Goal: Information Seeking & Learning: Learn about a topic

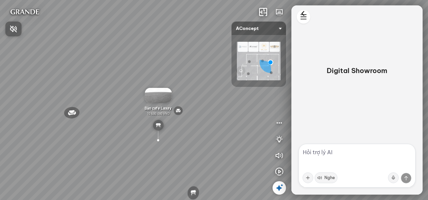
scroll to position [611, 0]
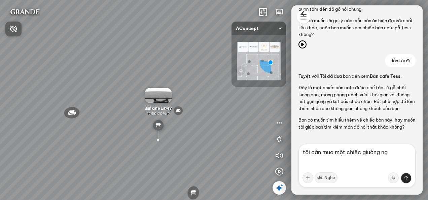
type textarea "tôi cần mua một chiếc giường ngủ"
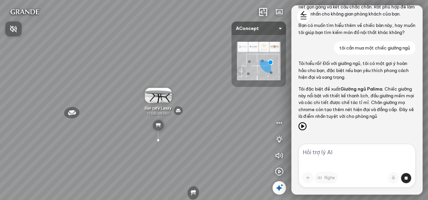
scroll to position [731, 0]
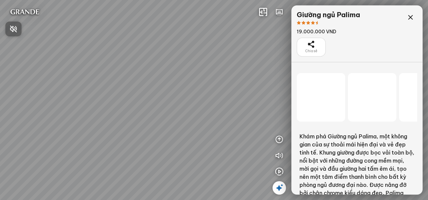
scroll to position [15542, 0]
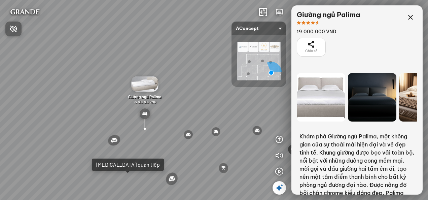
click at [409, 18] on div at bounding box center [214, 100] width 428 height 200
click at [416, 12] on div at bounding box center [410, 23] width 13 height 24
click at [412, 17] on icon at bounding box center [411, 17] width 8 height 8
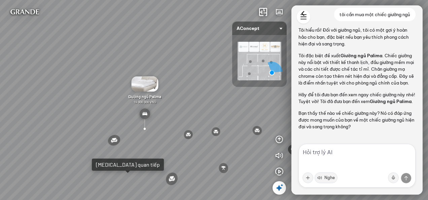
scroll to position [752, 0]
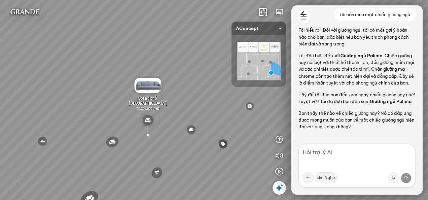
scroll to position [752, 0]
click at [333, 158] on textarea at bounding box center [357, 166] width 117 height 44
type textarea "cận hơn đi"
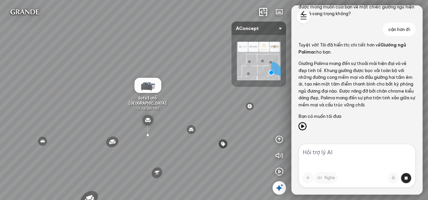
scroll to position [879, 0]
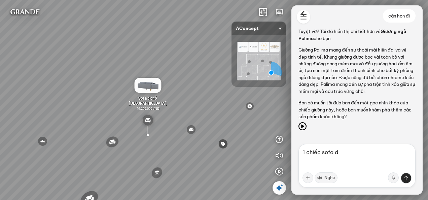
type textarea "1 chiếc sofa da"
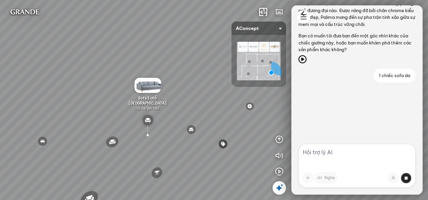
scroll to position [979, 0]
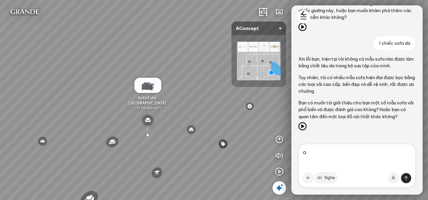
type textarea "ok"
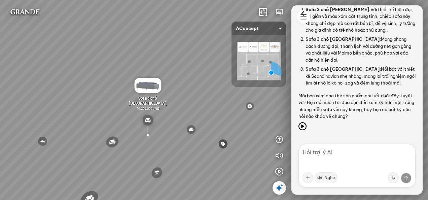
scroll to position [1167, 0]
type textarea "c"
type textarea "dẫn tôi đi xem từng cái 1"
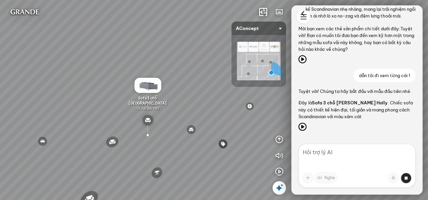
scroll to position [1267, 0]
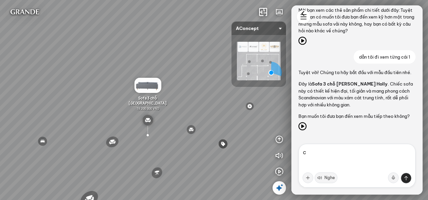
type textarea "có"
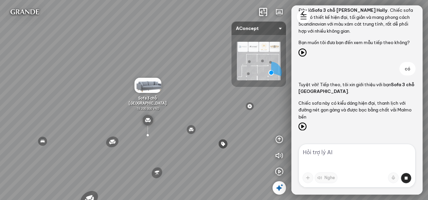
scroll to position [1359, 0]
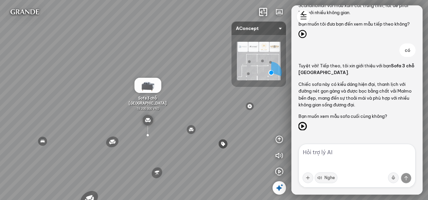
click at [300, 124] on icon at bounding box center [303, 126] width 8 height 8
click at [328, 156] on textarea at bounding box center [357, 166] width 117 height 44
type textarea "có"
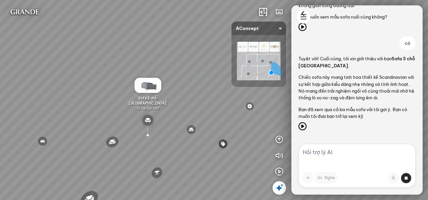
scroll to position [1473, 0]
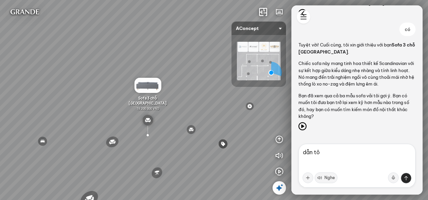
type textarea "dẫn tôi"
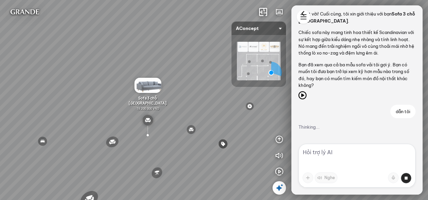
scroll to position [1535, 0]
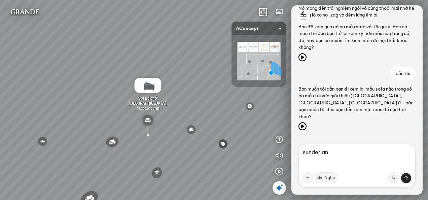
type textarea "sunderland"
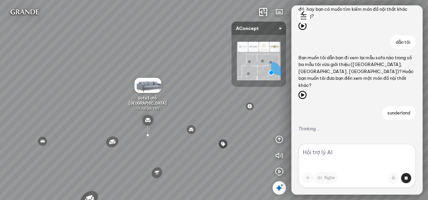
scroll to position [1566, 0]
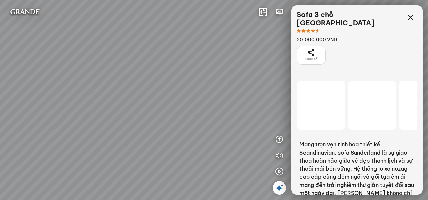
scroll to position [34195, 0]
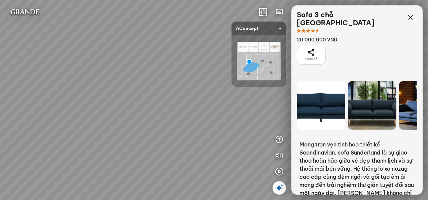
drag, startPoint x: 139, startPoint y: 55, endPoint x: 65, endPoint y: 35, distance: 76.5
click at [65, 35] on div "Bàn Cafe Cadiz 5.500.000 VND Sofa 3 chỗ Sunderland 20.000.000 VND Tủ đầu giường…" at bounding box center [214, 100] width 428 height 200
drag, startPoint x: 65, startPoint y: 35, endPoint x: 4, endPoint y: 61, distance: 66.6
click at [4, 61] on div "Bàn Cafe Cadiz 5.500.000 VND Sofa 3 chỗ Sunderland 20.000.000 VND Tủ đầu giường…" at bounding box center [214, 100] width 428 height 200
click at [153, 157] on div "Bàn Cafe Cadiz 5.500.000 VND Sofa 3 chỗ Sunderland 20.000.000 VND Tủ đầu giường…" at bounding box center [214, 100] width 428 height 200
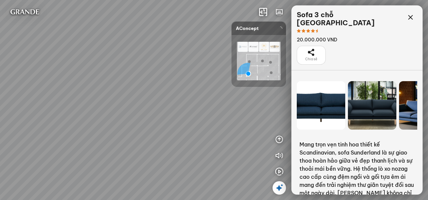
click at [153, 157] on div at bounding box center [214, 100] width 428 height 200
drag, startPoint x: 152, startPoint y: 159, endPoint x: -1, endPoint y: 190, distance: 155.9
click at [0, 190] on html "Tủ đầu giường Florence 3.000.000 VND Bàn Cafe Cadiz 5.500.000 VND Sofa 3 chỗ Su…" at bounding box center [214, 100] width 428 height 200
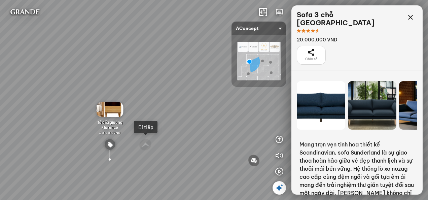
click at [142, 130] on div "Đi tiếp" at bounding box center [145, 127] width 15 height 7
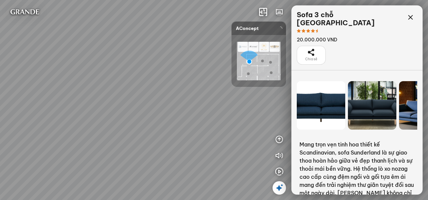
click at [142, 130] on div at bounding box center [214, 100] width 428 height 200
